Goal: Information Seeking & Learning: Learn about a topic

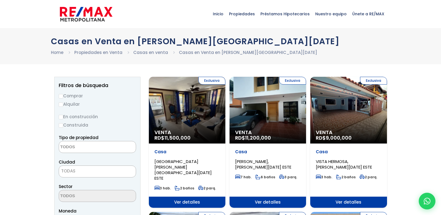
select select
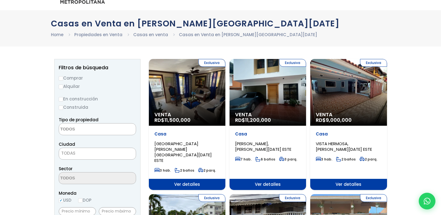
scroll to position [28, 0]
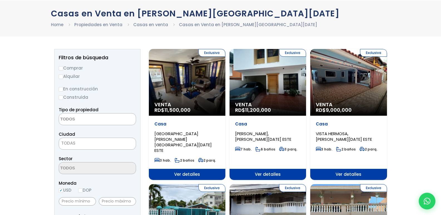
click at [285, 77] on div "Exclusiva Venta RD$ 11,200,000" at bounding box center [268, 82] width 77 height 67
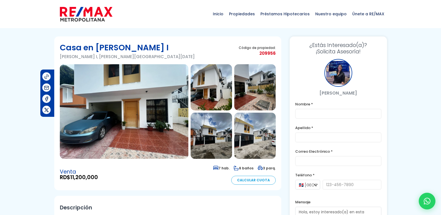
click at [256, 83] on img at bounding box center [254, 87] width 41 height 46
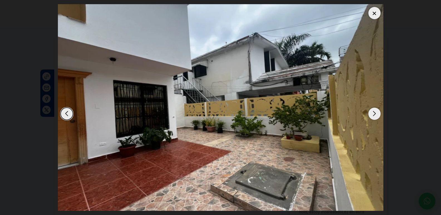
click at [373, 113] on div "Next slide" at bounding box center [375, 114] width 12 height 12
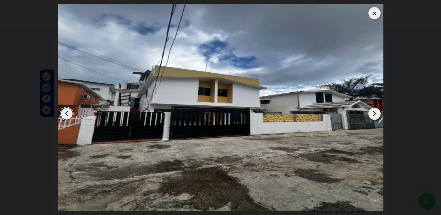
click at [373, 113] on div "Next slide" at bounding box center [375, 114] width 12 height 12
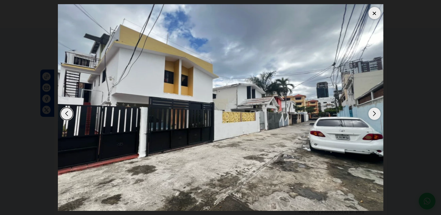
click at [373, 113] on div "Next slide" at bounding box center [375, 114] width 12 height 12
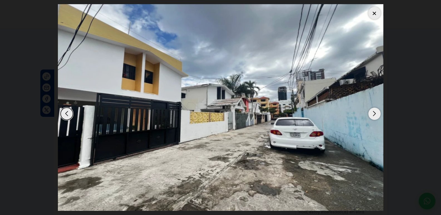
click at [373, 113] on div "Next slide" at bounding box center [375, 114] width 12 height 12
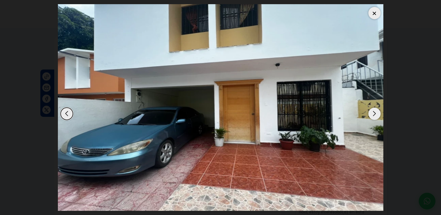
click at [373, 13] on div at bounding box center [375, 13] width 12 height 12
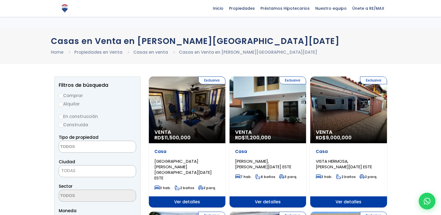
select select
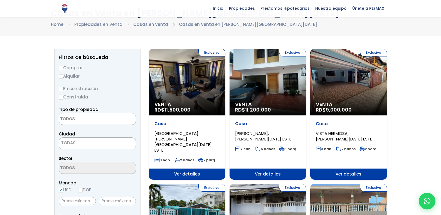
click at [357, 84] on div "Exclusiva Venta RD$ 9,000,000" at bounding box center [348, 82] width 77 height 67
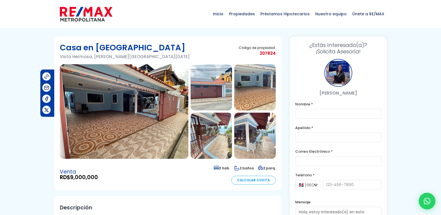
click at [226, 85] on img at bounding box center [211, 87] width 41 height 46
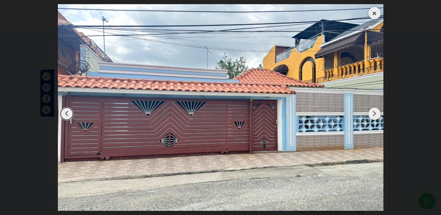
click at [373, 113] on div "Next slide" at bounding box center [375, 114] width 12 height 12
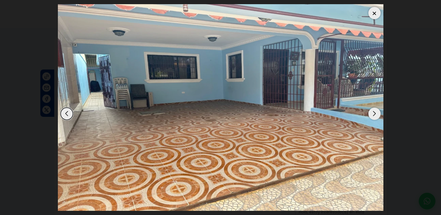
click at [373, 113] on div "Next slide" at bounding box center [375, 114] width 12 height 12
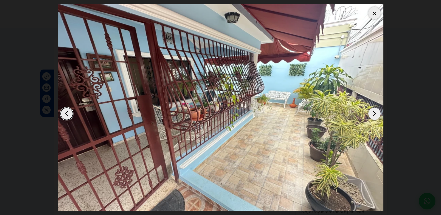
click at [373, 113] on div "Next slide" at bounding box center [375, 114] width 12 height 12
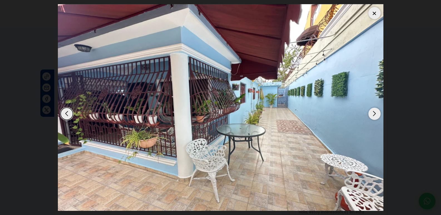
click at [373, 113] on div "Next slide" at bounding box center [375, 114] width 12 height 12
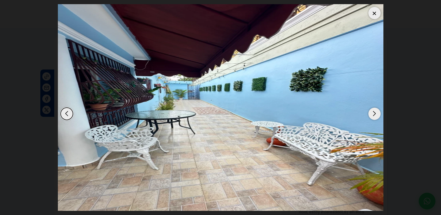
click at [373, 113] on div "Next slide" at bounding box center [375, 114] width 12 height 12
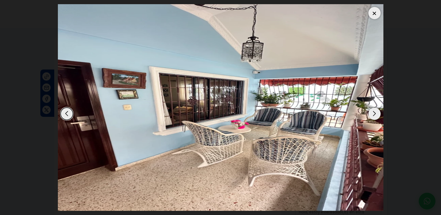
click at [373, 113] on div "Next slide" at bounding box center [375, 114] width 12 height 12
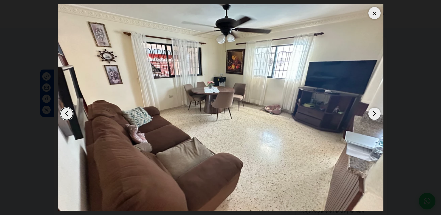
click at [373, 113] on div "Next slide" at bounding box center [375, 114] width 12 height 12
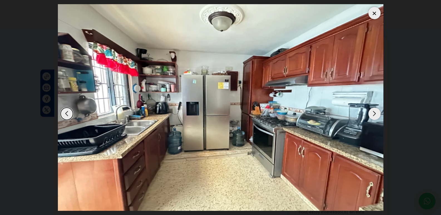
click at [373, 113] on div "Next slide" at bounding box center [375, 114] width 12 height 12
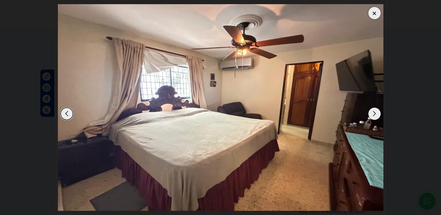
click at [373, 113] on div "Next slide" at bounding box center [375, 114] width 12 height 12
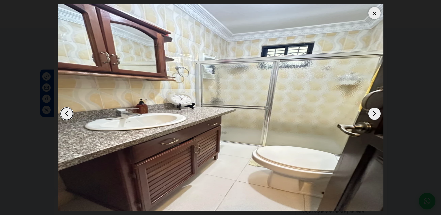
click at [373, 113] on div "Next slide" at bounding box center [375, 114] width 12 height 12
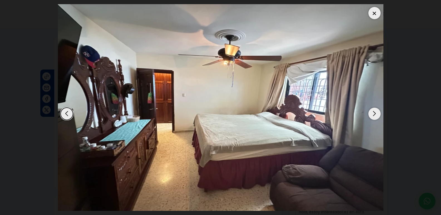
click at [373, 113] on div "Next slide" at bounding box center [375, 114] width 12 height 12
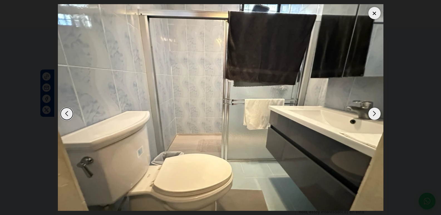
click at [373, 113] on div "Next slide" at bounding box center [375, 114] width 12 height 12
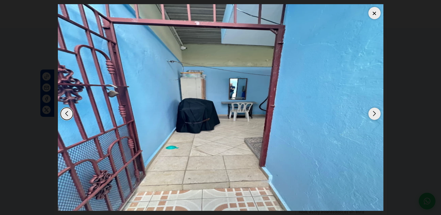
click at [373, 113] on div "Next slide" at bounding box center [375, 114] width 12 height 12
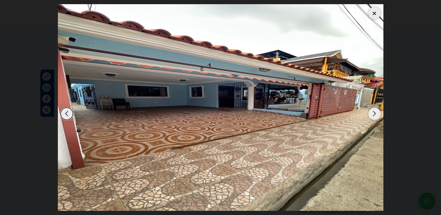
click at [373, 113] on div "Next slide" at bounding box center [375, 114] width 12 height 12
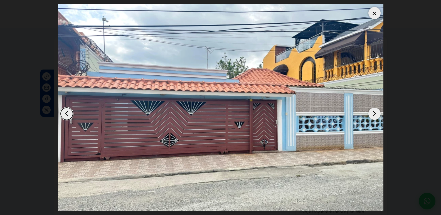
click at [371, 15] on div at bounding box center [375, 13] width 12 height 12
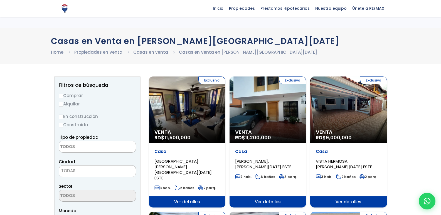
select select
